Goal: Information Seeking & Learning: Learn about a topic

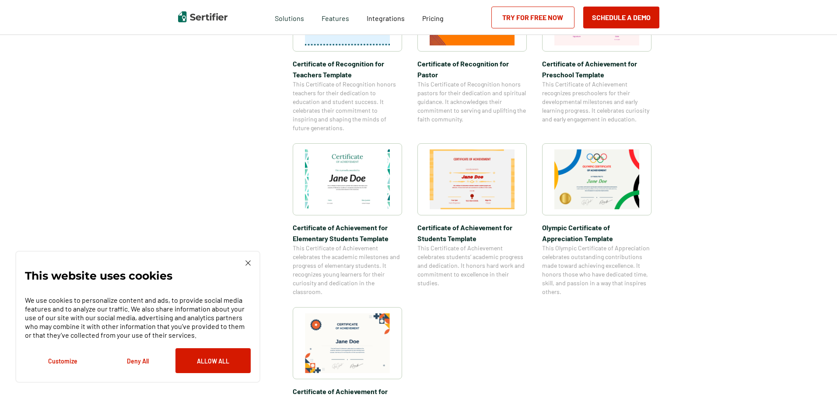
scroll to position [787, 0]
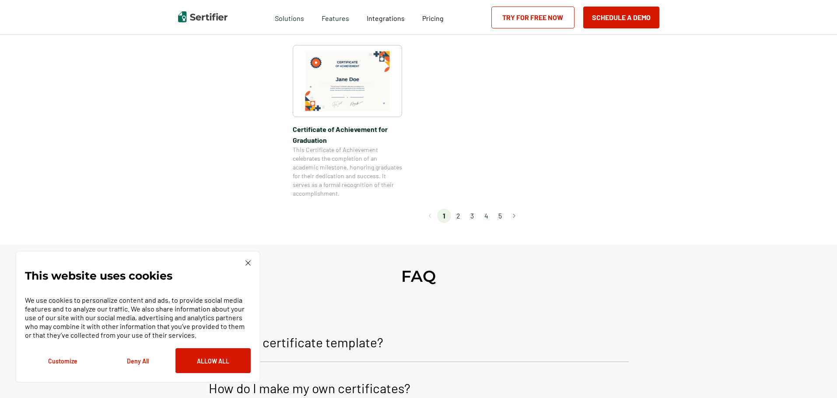
click at [460, 218] on li "2" at bounding box center [458, 216] width 14 height 14
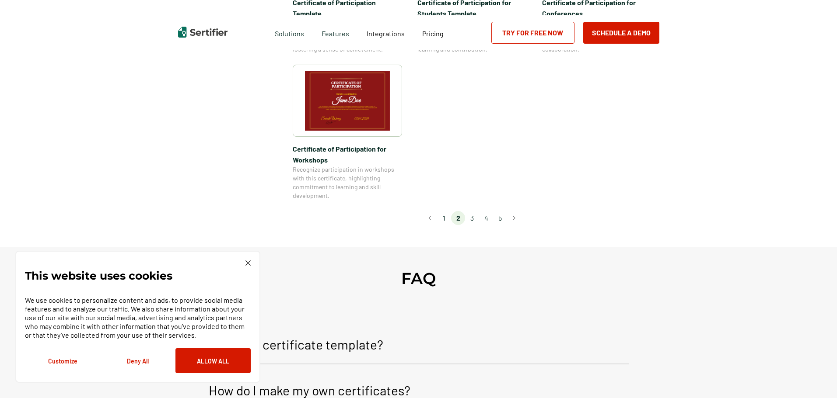
scroll to position [0, 0]
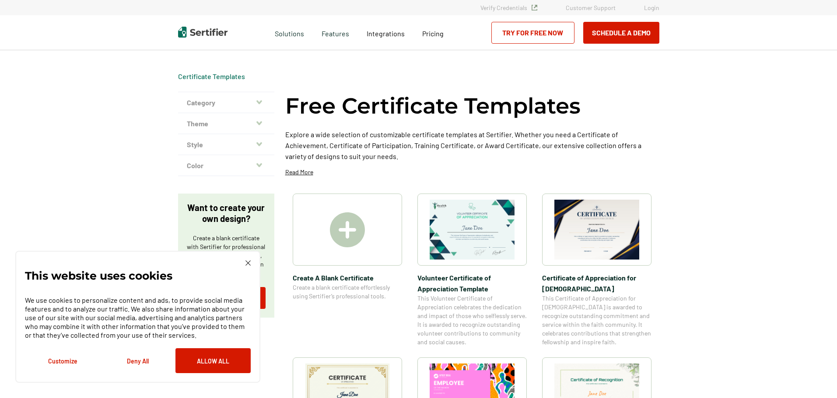
click at [256, 103] on button "Category" at bounding box center [226, 102] width 96 height 21
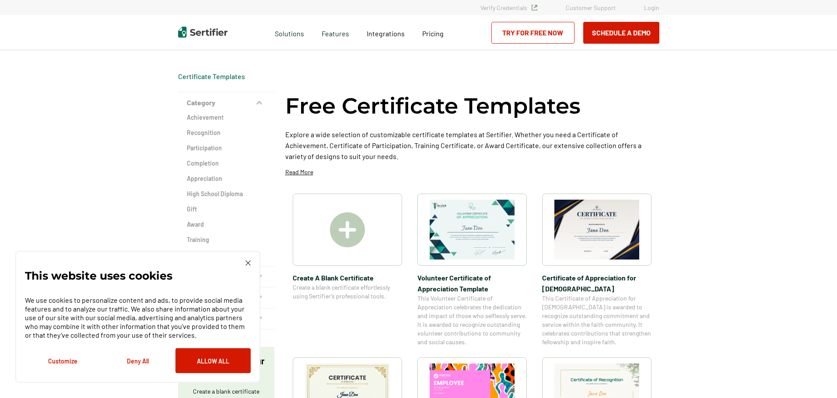
click at [247, 265] on img at bounding box center [247, 263] width 5 height 5
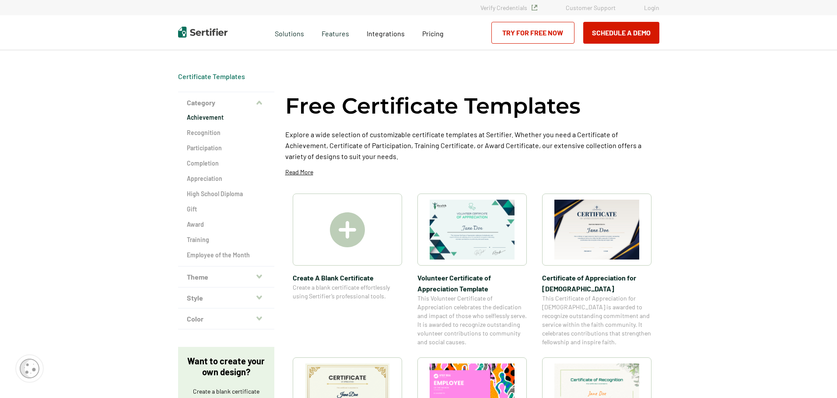
click at [210, 118] on h2 "Achievement" at bounding box center [226, 117] width 79 height 9
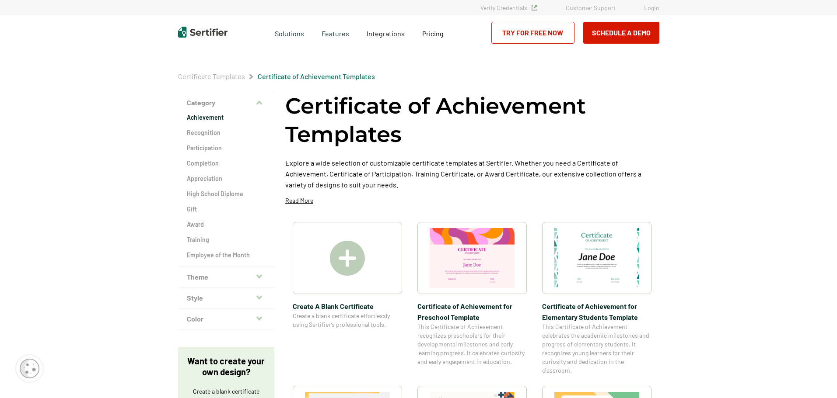
click at [256, 276] on button "Theme" at bounding box center [226, 277] width 96 height 21
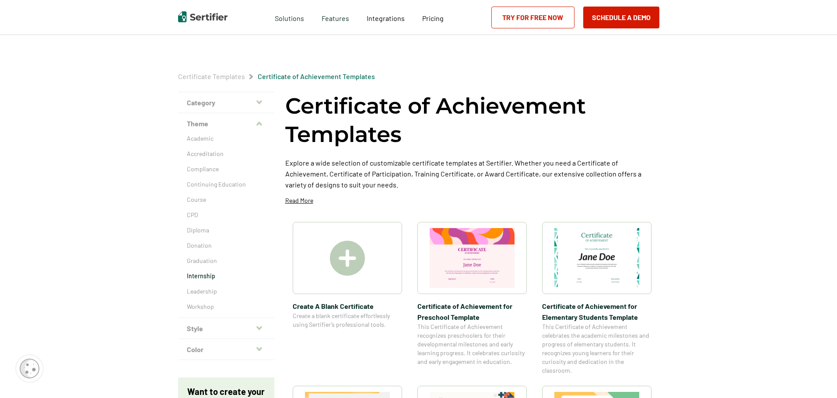
scroll to position [87, 0]
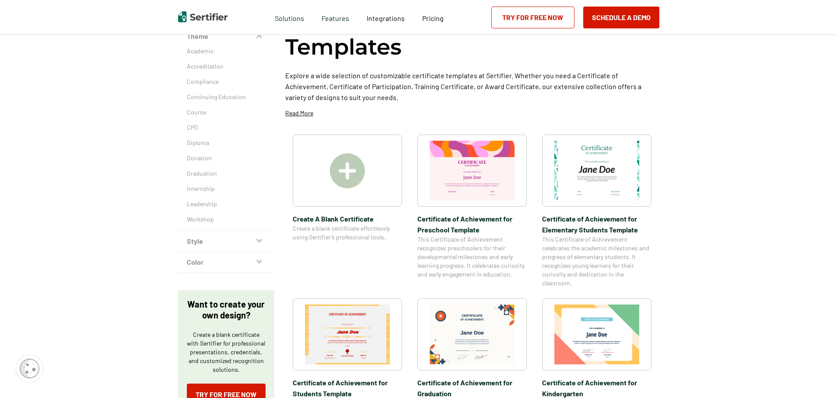
click at [263, 241] on button "Style" at bounding box center [226, 241] width 96 height 21
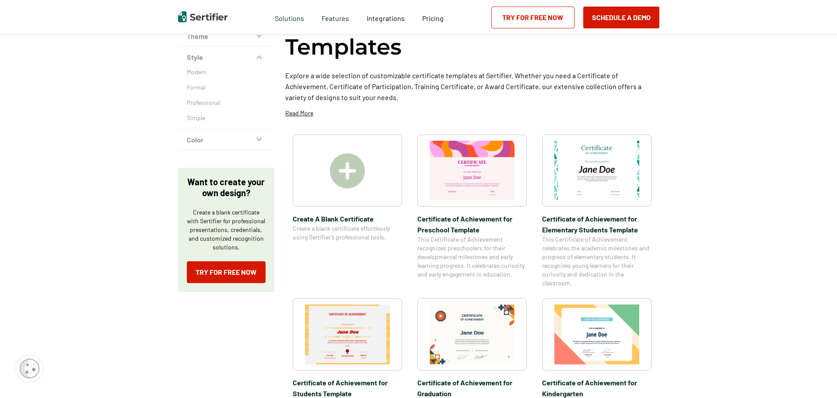
scroll to position [44, 0]
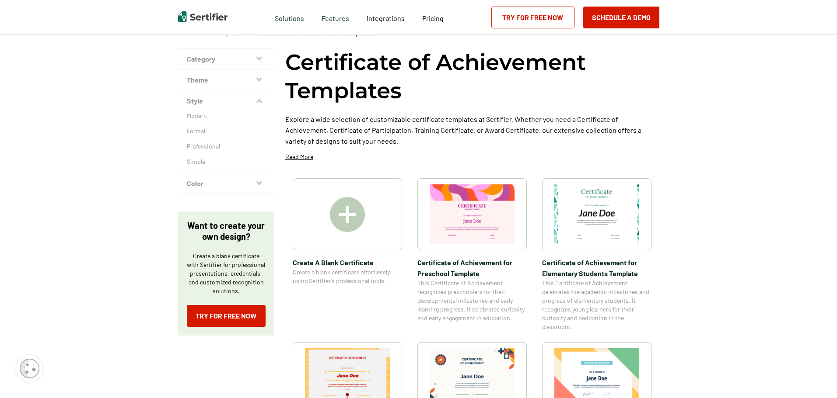
click at [258, 187] on button "Color" at bounding box center [226, 183] width 96 height 21
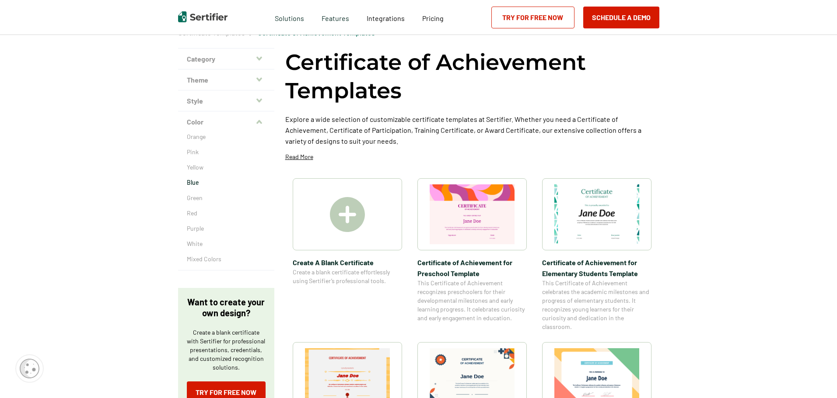
click at [197, 184] on p "Blue" at bounding box center [226, 182] width 79 height 9
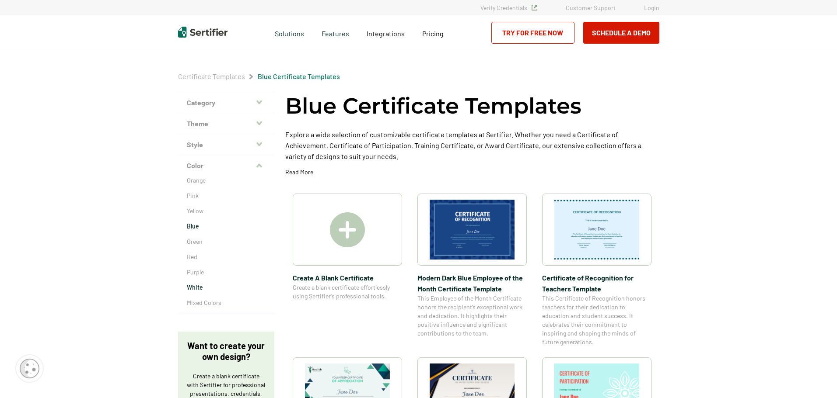
click at [211, 287] on p "White" at bounding box center [226, 287] width 79 height 9
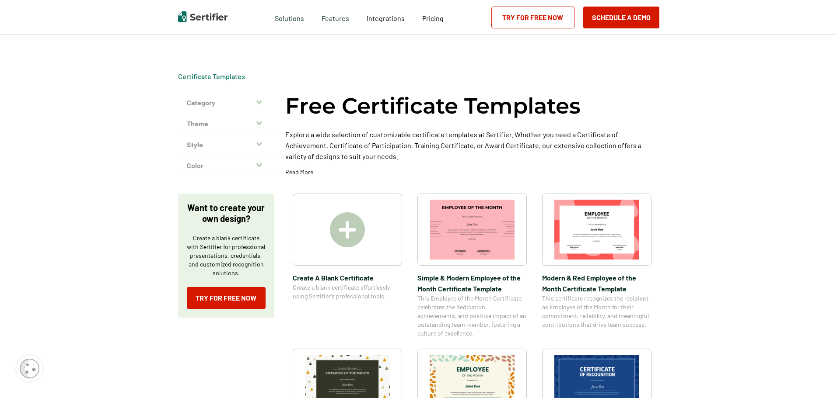
scroll to position [87, 0]
